Goal: Download file/media

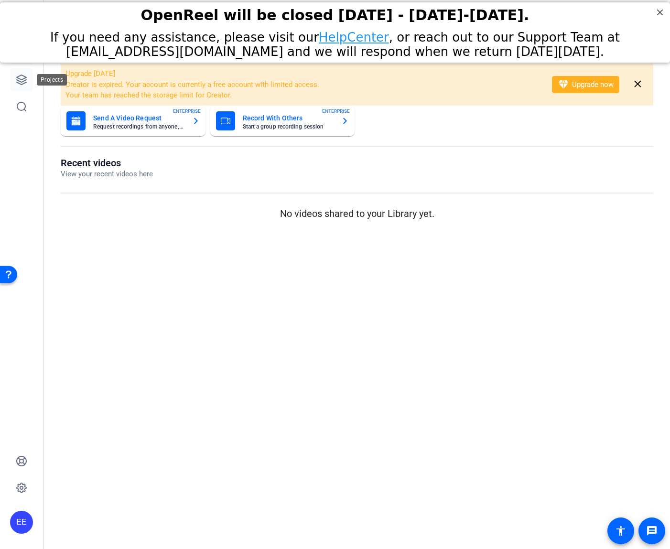
click at [23, 78] on icon at bounding box center [21, 79] width 11 height 11
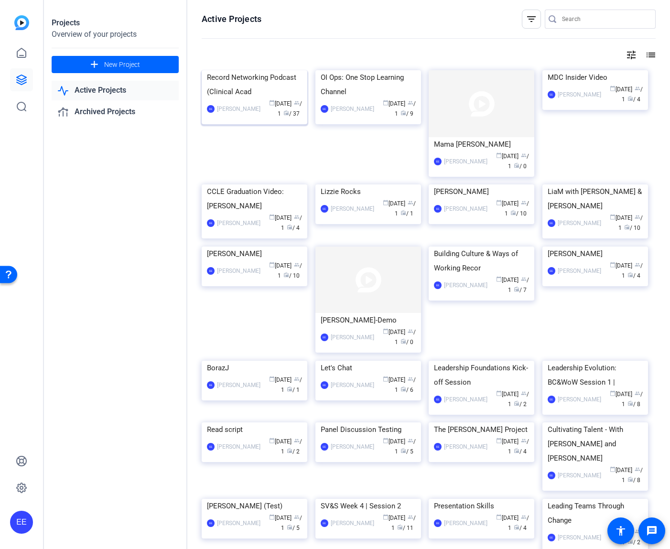
click at [278, 70] on img at bounding box center [255, 70] width 106 height 0
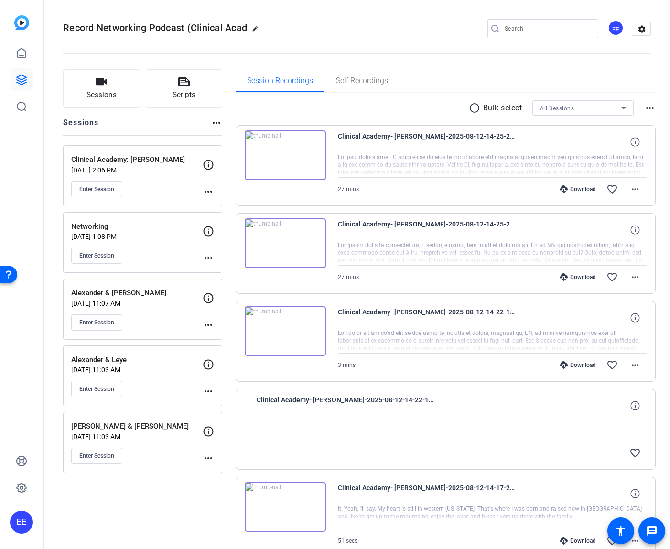
click at [590, 161] on div at bounding box center [492, 165] width 309 height 24
click at [589, 184] on div "Download favorite_border more_horiz" at bounding box center [538, 189] width 216 height 23
click at [589, 187] on div "Download" at bounding box center [577, 189] width 45 height 8
click at [639, 186] on mat-icon "more_horiz" at bounding box center [634, 188] width 11 height 11
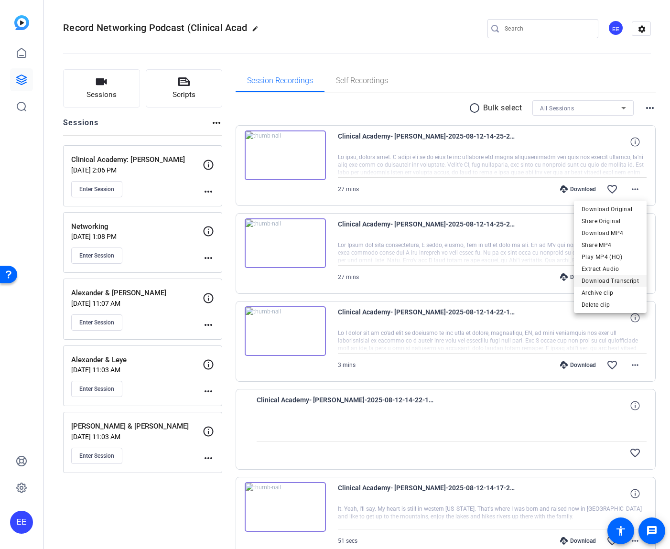
click at [623, 279] on span "Download Transcript" at bounding box center [609, 280] width 57 height 11
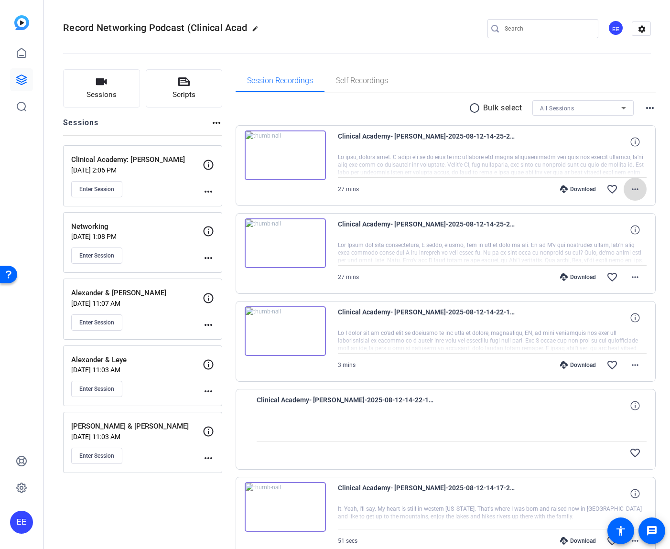
click at [635, 189] on mat-icon "more_horiz" at bounding box center [634, 188] width 11 height 11
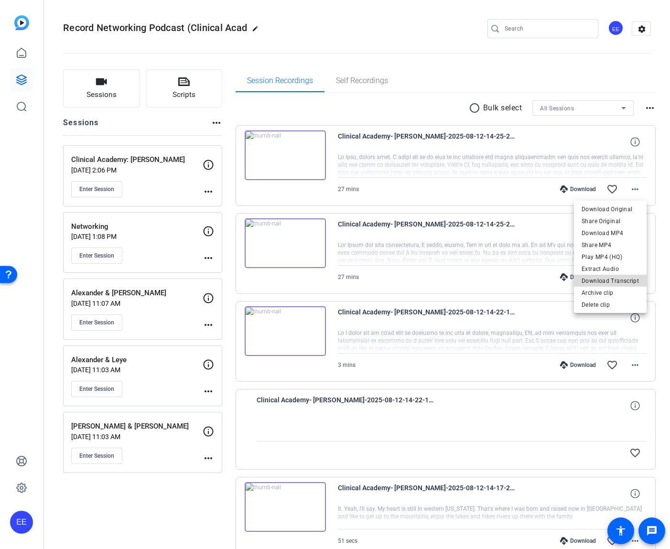
click at [626, 282] on span "Download Transcript" at bounding box center [609, 280] width 57 height 11
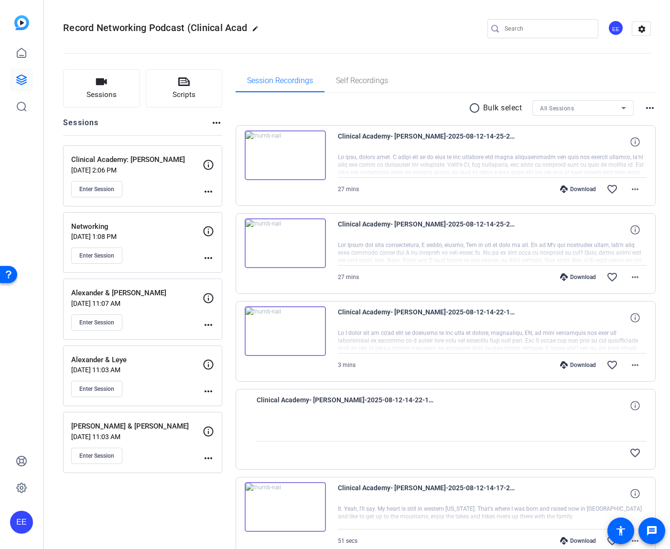
click at [660, 265] on div "Sessions Scripts Sessions more_horiz Clinical Academy: [PERSON_NAME] [DATE] 2:0…" at bounding box center [357, 556] width 626 height 999
click at [639, 277] on mat-icon "more_horiz" at bounding box center [634, 276] width 11 height 11
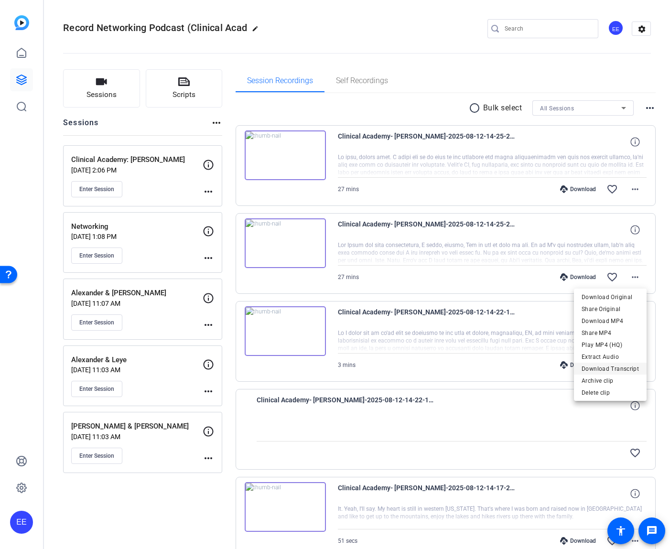
click at [634, 366] on span "Download Transcript" at bounding box center [609, 368] width 57 height 11
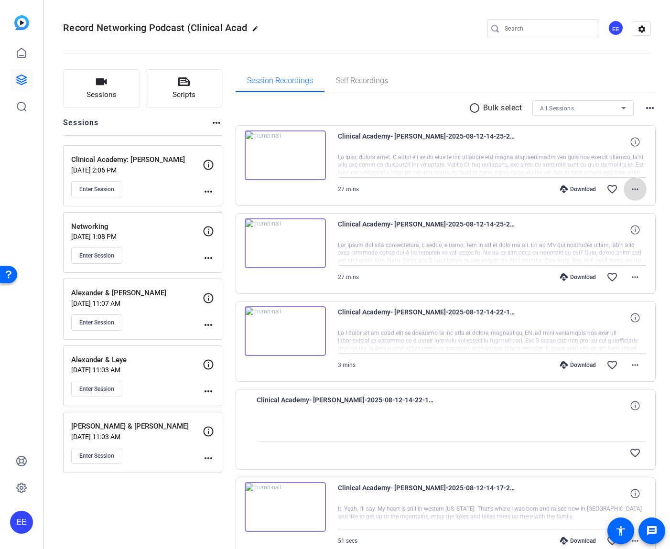
click at [638, 190] on mat-icon "more_horiz" at bounding box center [634, 188] width 11 height 11
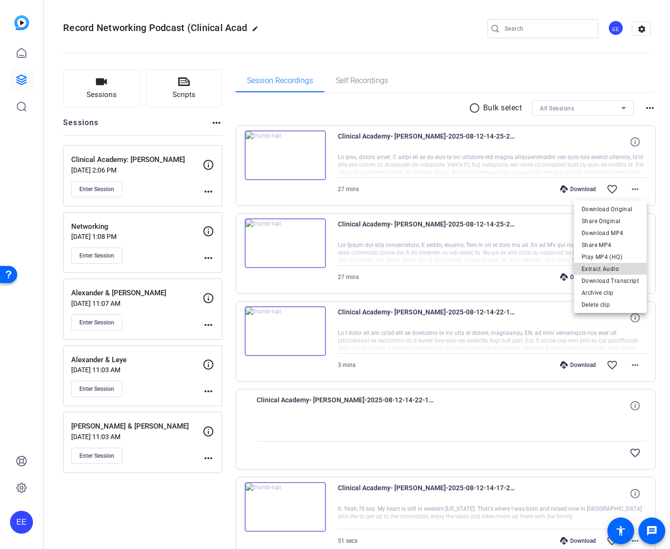
click at [619, 270] on span "Extract Audio" at bounding box center [609, 268] width 57 height 11
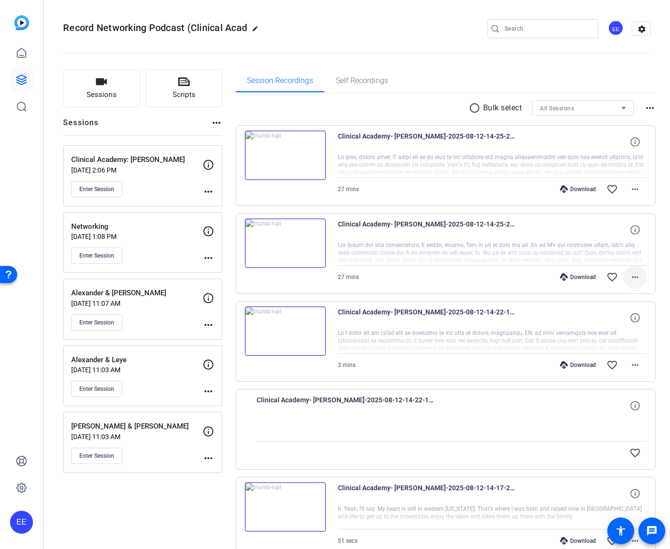
click at [640, 279] on mat-icon "more_horiz" at bounding box center [634, 276] width 11 height 11
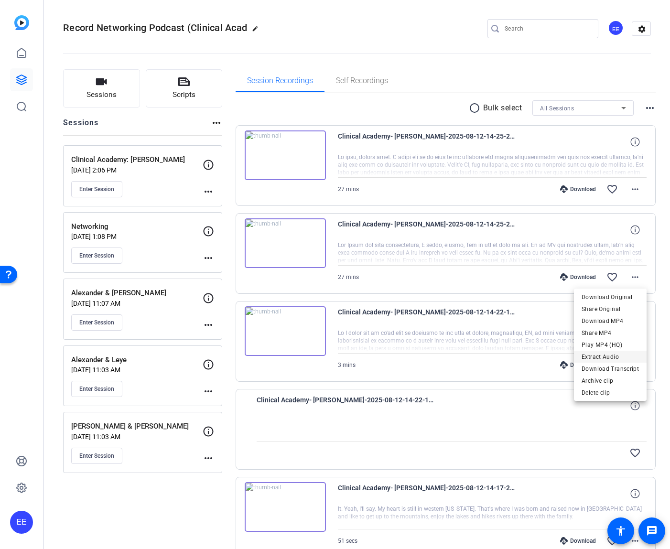
click at [617, 355] on span "Extract Audio" at bounding box center [609, 356] width 57 height 11
